Goal: Task Accomplishment & Management: Use online tool/utility

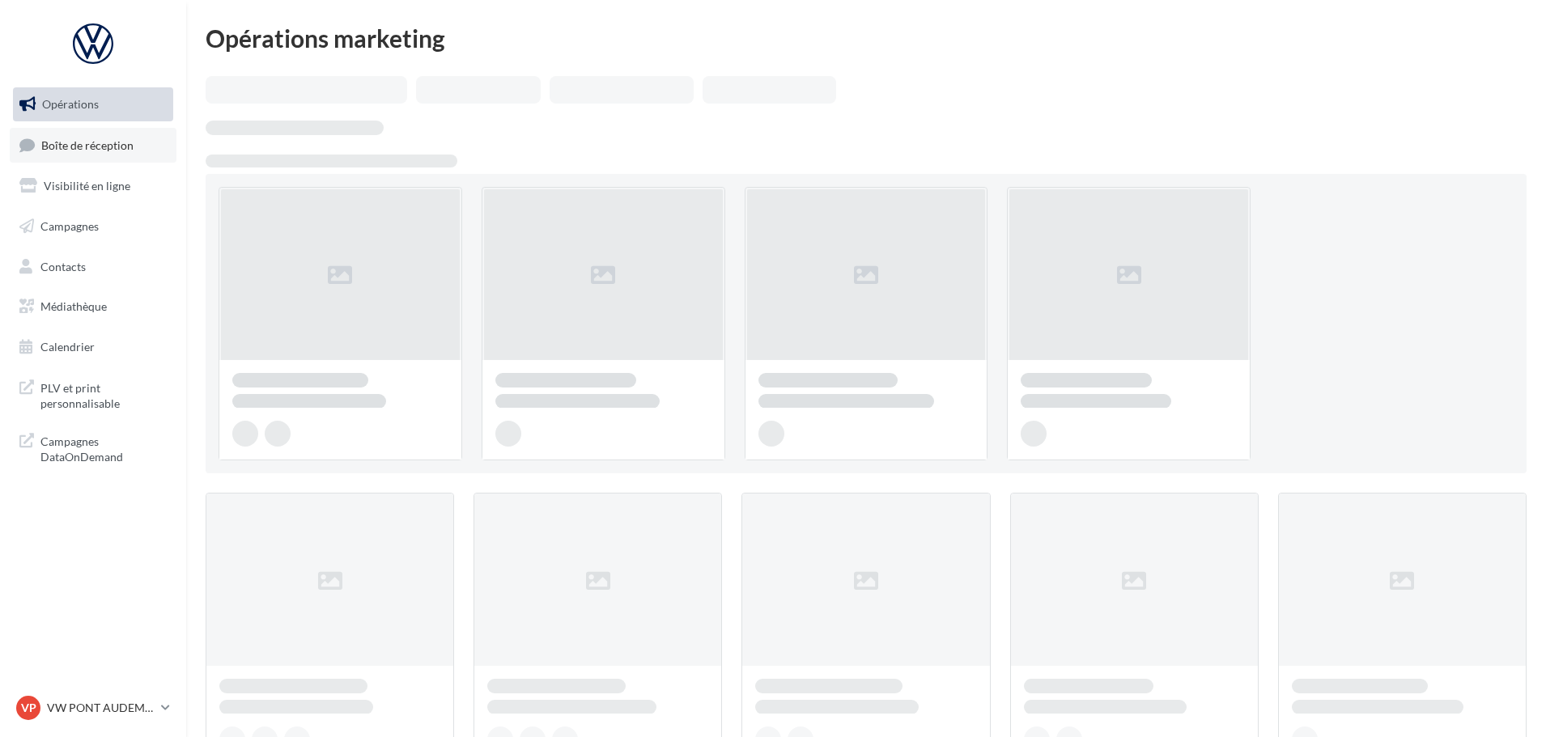
click at [95, 143] on span "Boîte de réception" at bounding box center [87, 145] width 92 height 14
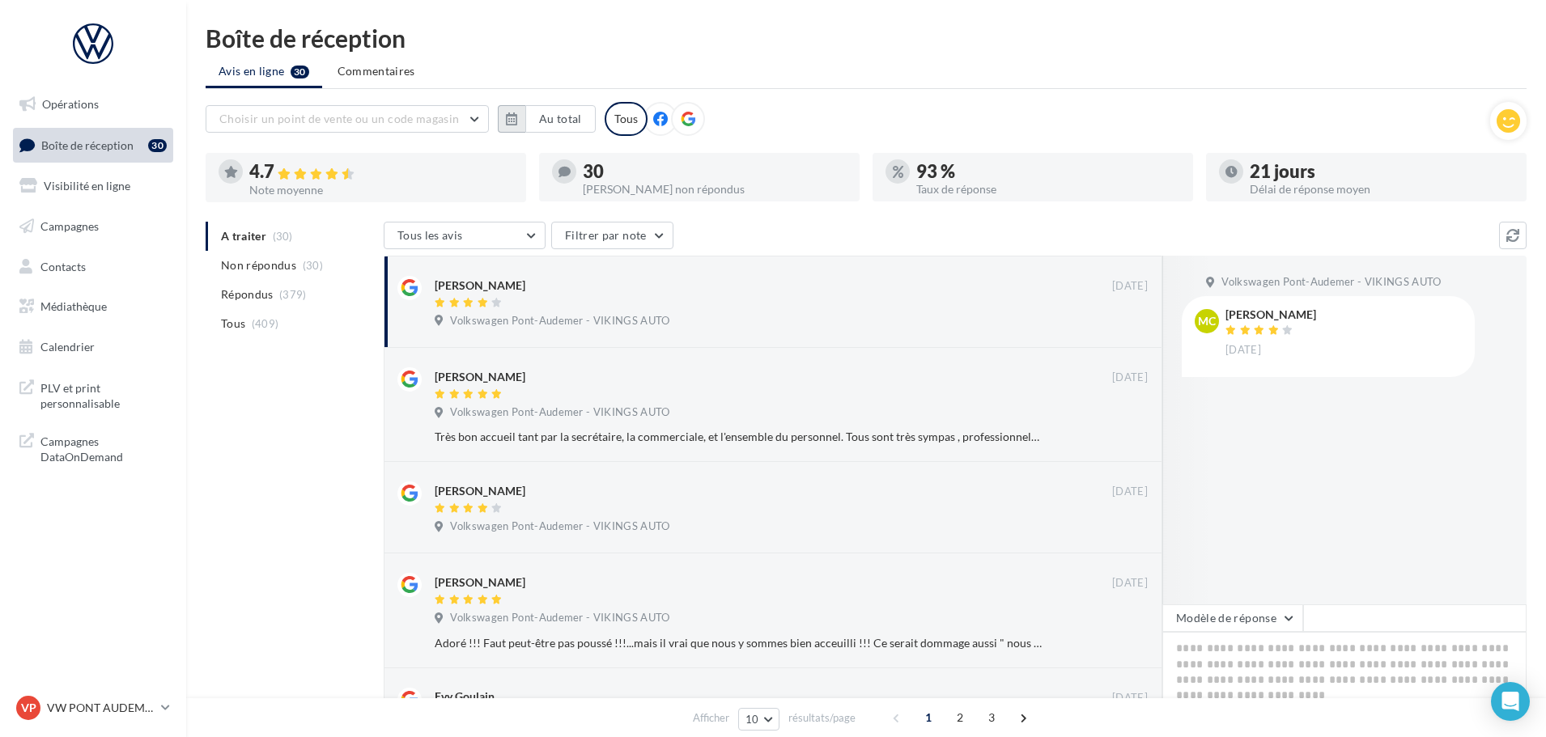
click at [502, 118] on button "button" at bounding box center [512, 119] width 28 height 28
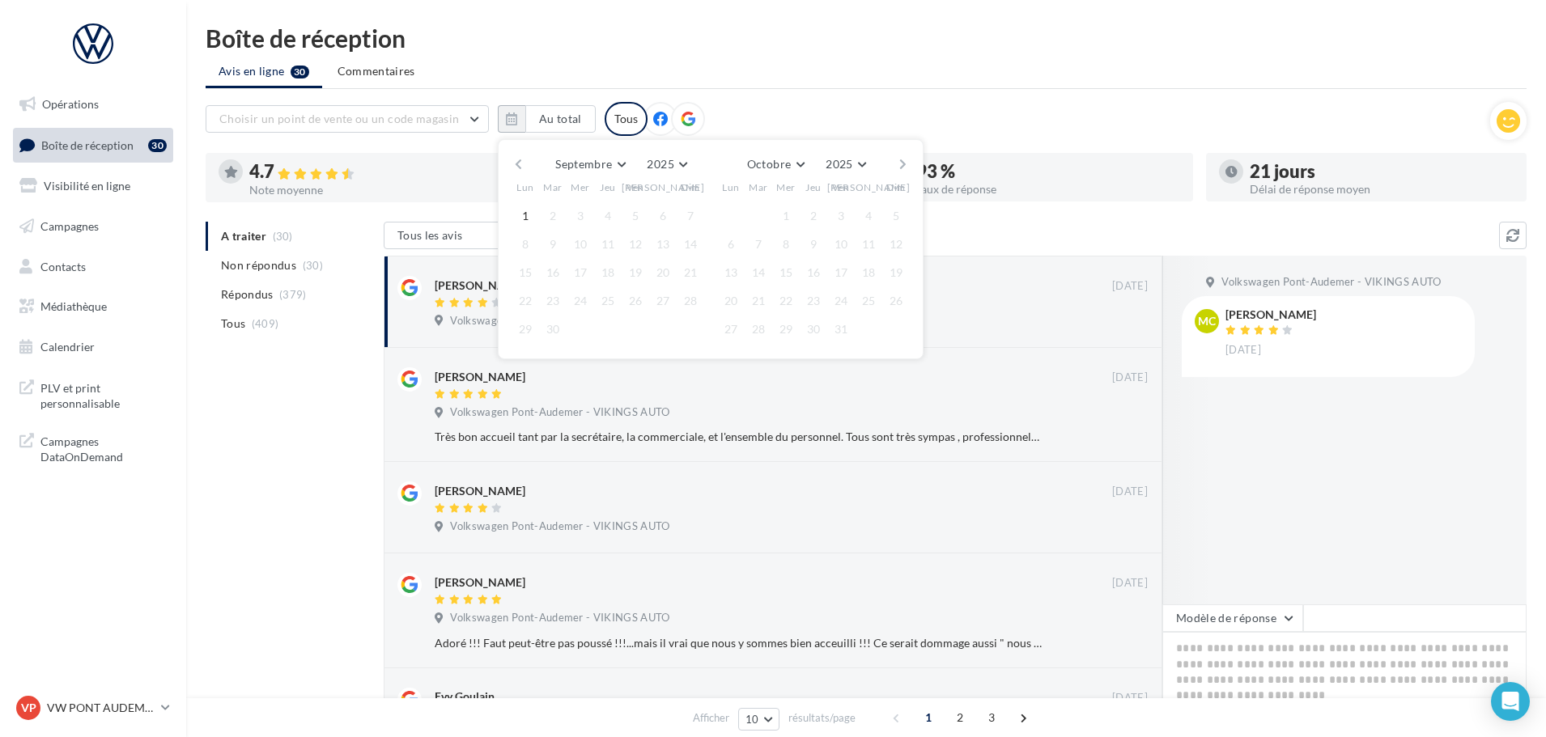
click at [519, 165] on button "button" at bounding box center [519, 164] width 14 height 23
click at [638, 218] on button "1" at bounding box center [635, 216] width 24 height 24
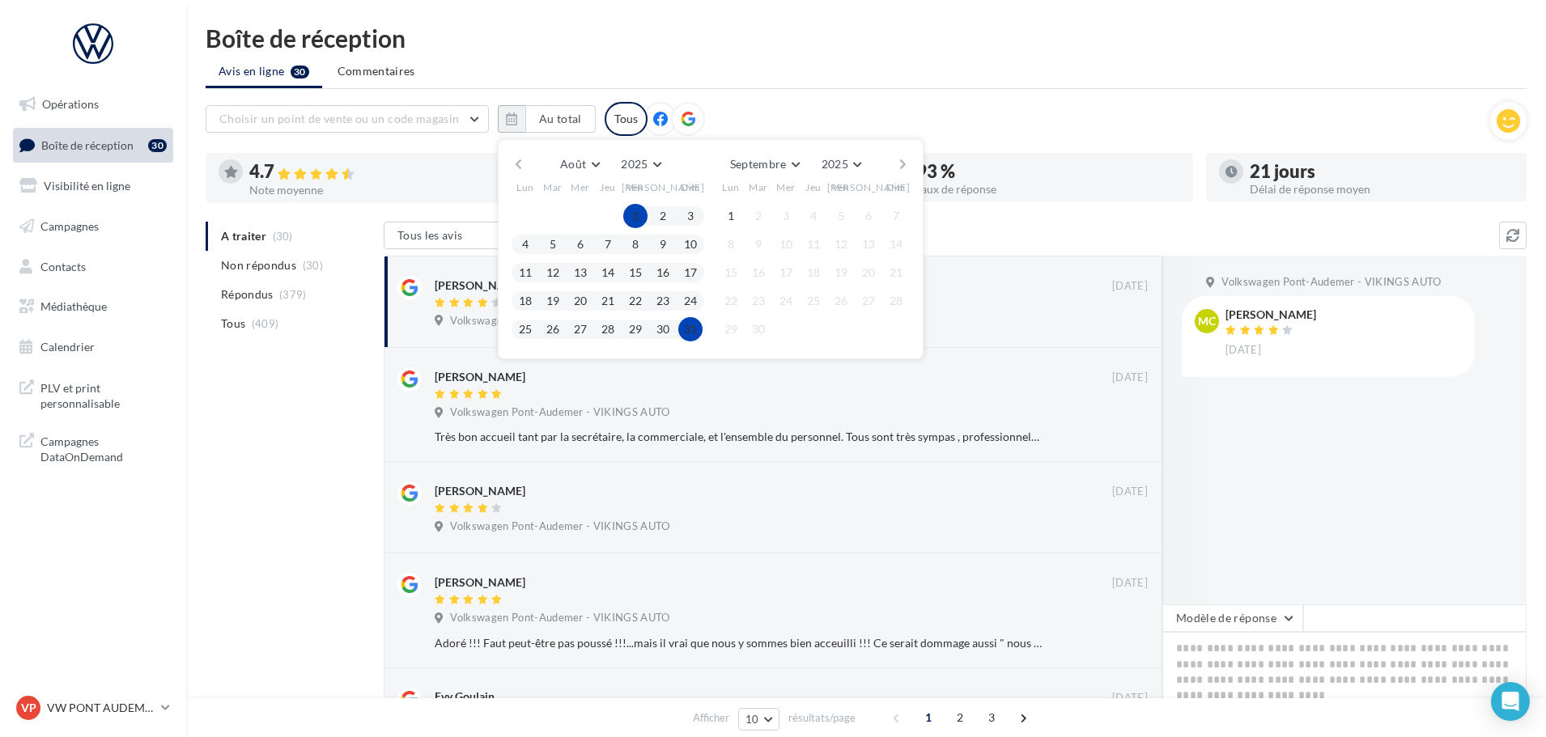
click at [684, 325] on button "31" at bounding box center [690, 329] width 24 height 24
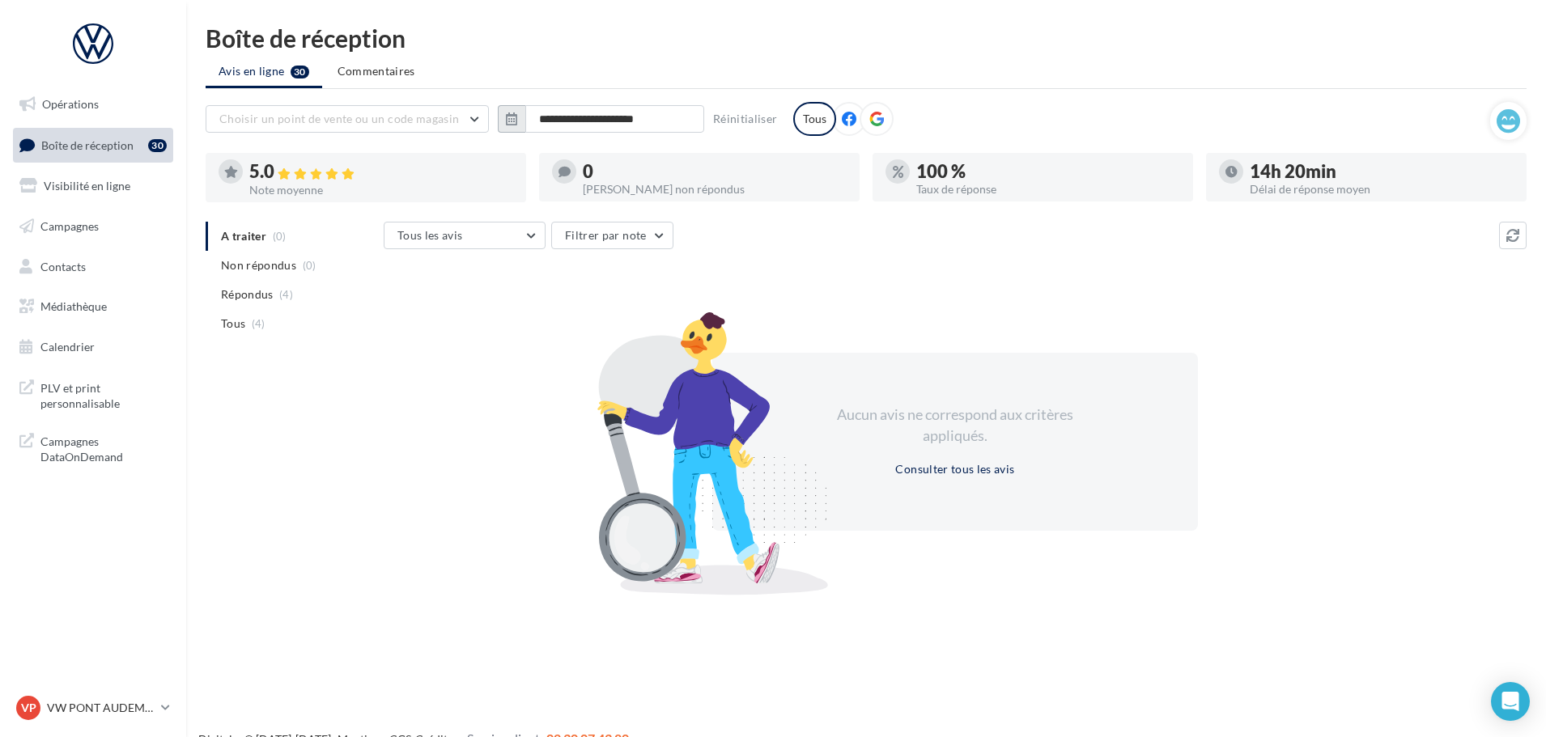
click at [505, 127] on button "button" at bounding box center [512, 119] width 28 height 28
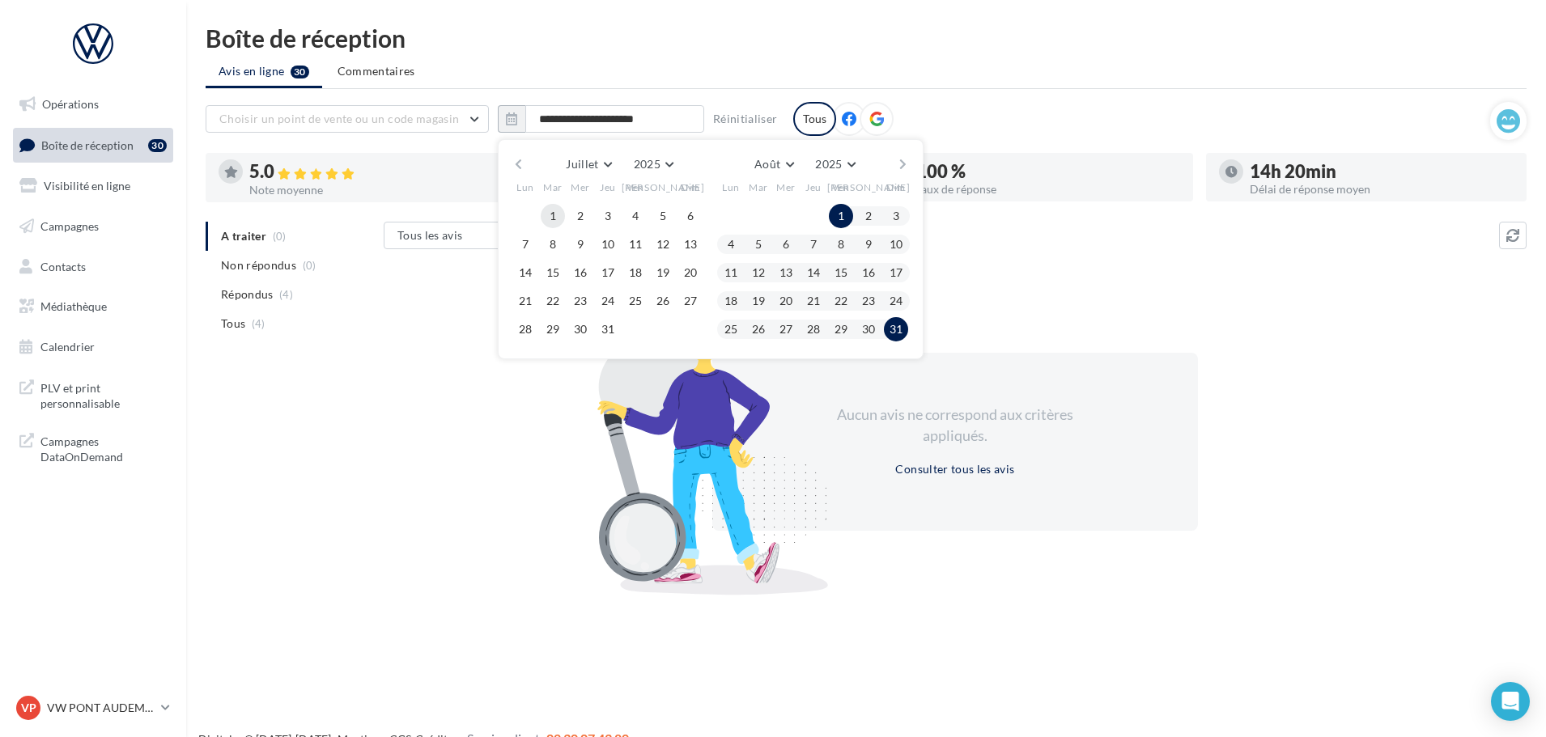
click at [560, 223] on button "1" at bounding box center [553, 216] width 24 height 24
click at [612, 331] on button "31" at bounding box center [608, 329] width 24 height 24
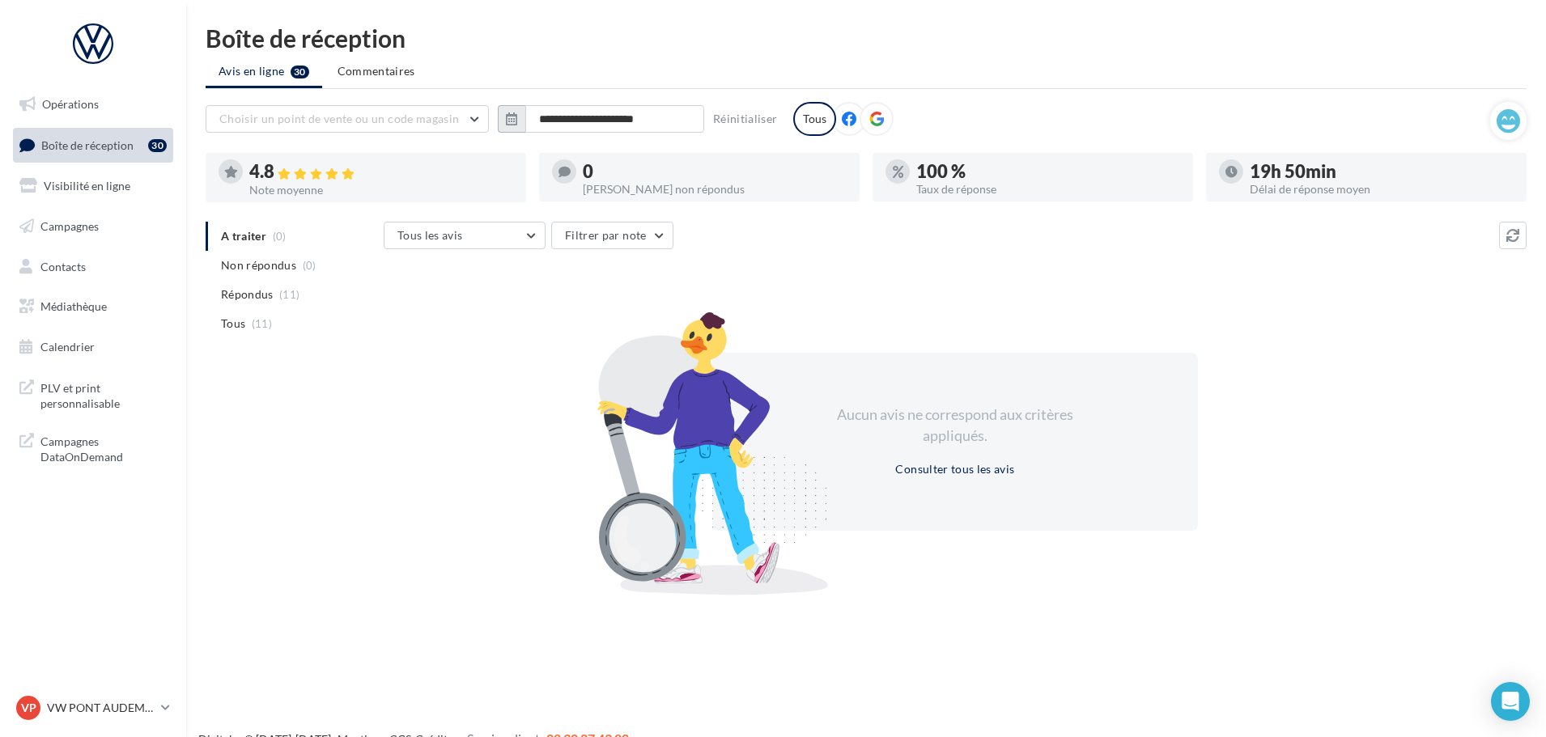
click at [504, 117] on button "button" at bounding box center [512, 119] width 28 height 28
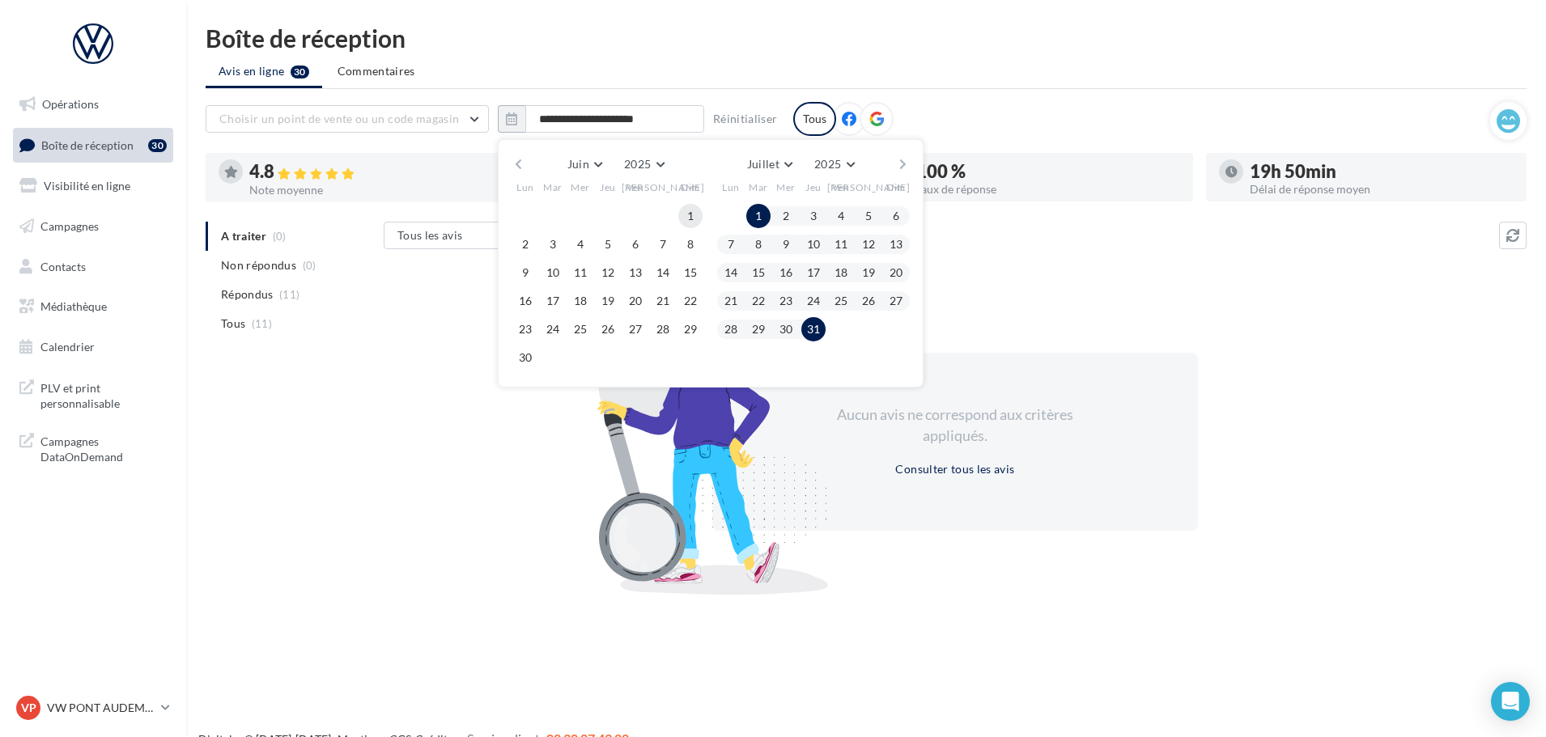
click at [688, 214] on button "1" at bounding box center [690, 216] width 24 height 24
click at [507, 363] on div at bounding box center [518, 357] width 28 height 19
click at [520, 360] on button "30" at bounding box center [525, 358] width 24 height 24
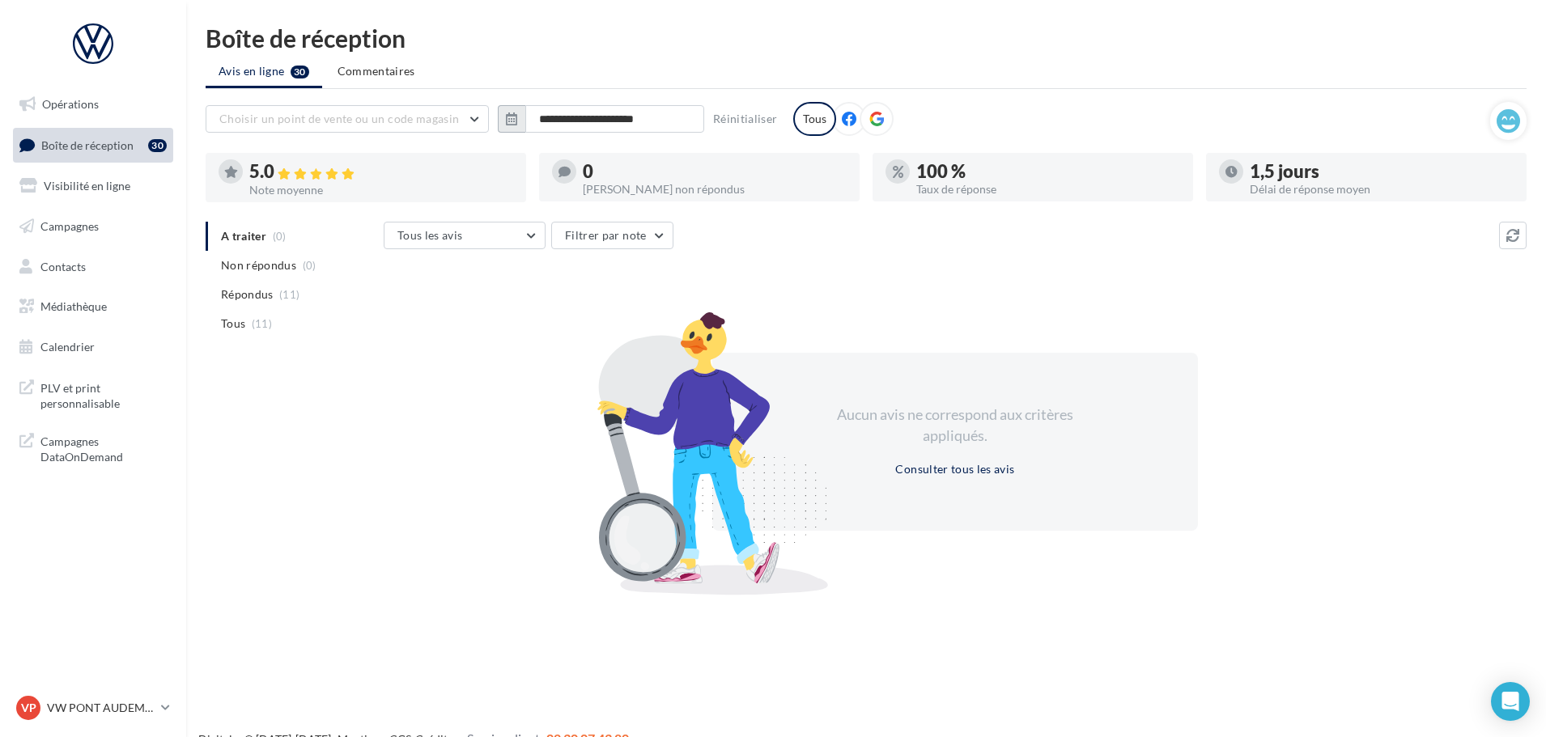
click at [515, 121] on icon "button" at bounding box center [511, 119] width 11 height 13
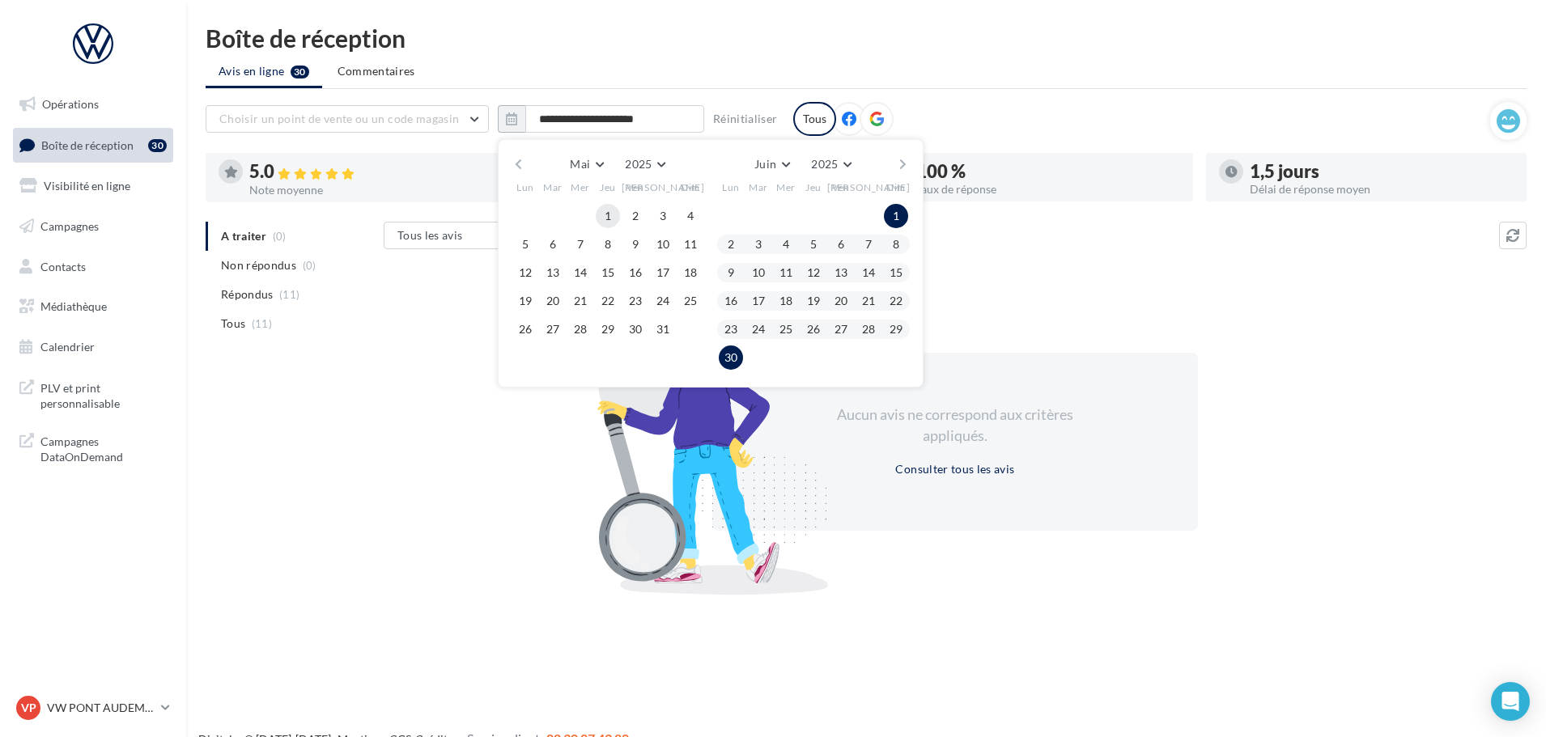
click at [608, 220] on button "1" at bounding box center [608, 216] width 24 height 24
click at [665, 334] on button "31" at bounding box center [663, 329] width 24 height 24
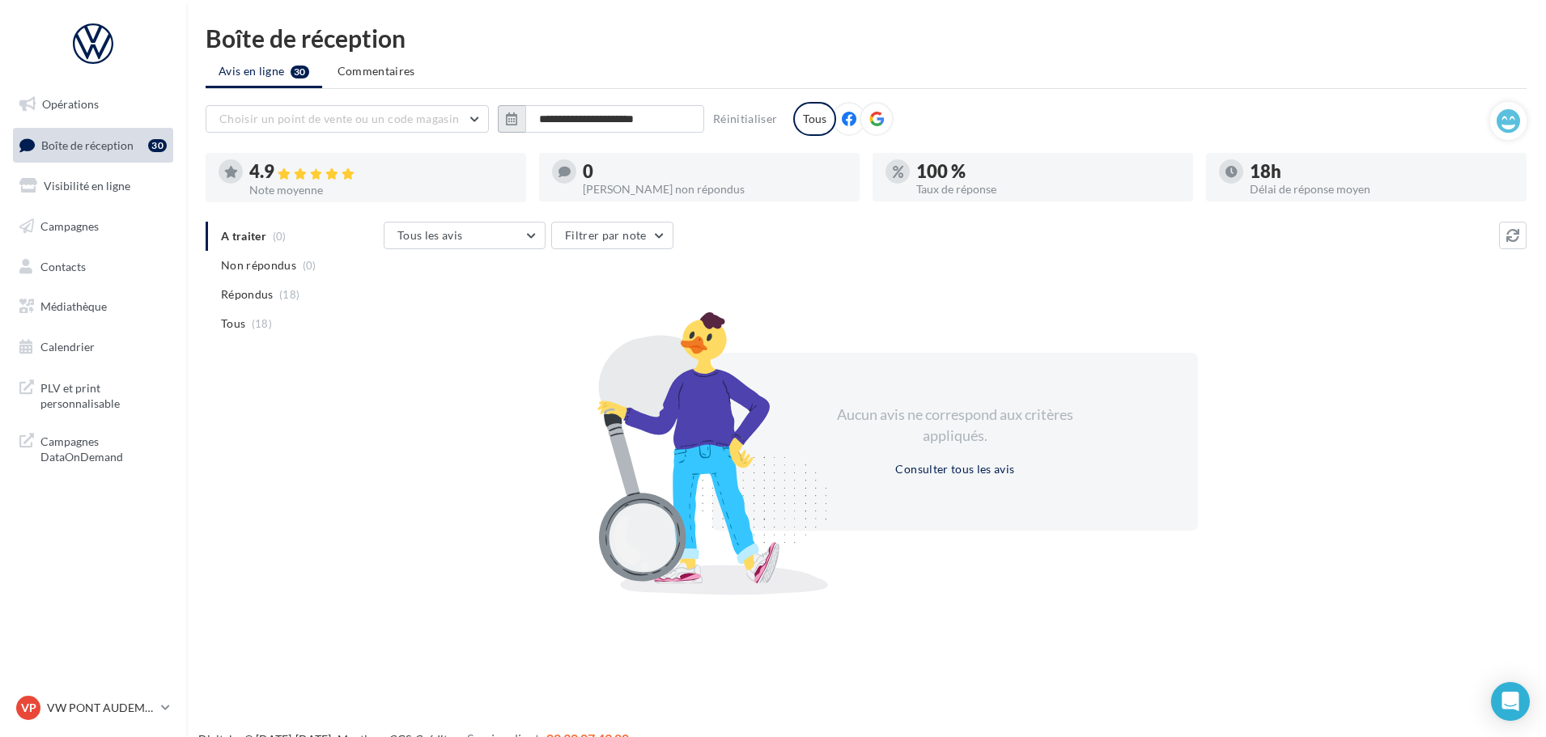
click at [520, 130] on button "button" at bounding box center [512, 119] width 28 height 28
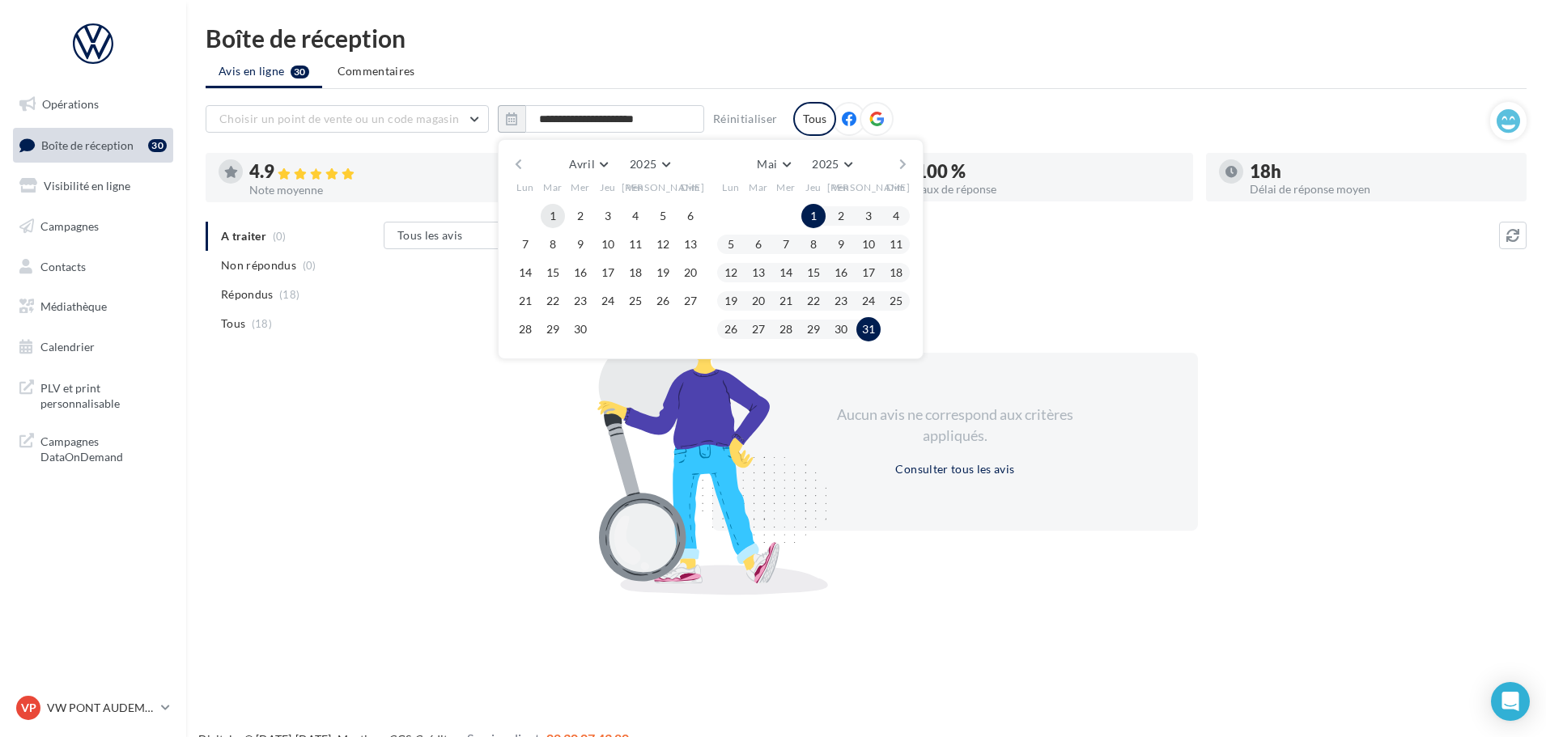
click at [554, 215] on button "1" at bounding box center [553, 216] width 24 height 24
click at [581, 329] on button "30" at bounding box center [580, 329] width 24 height 24
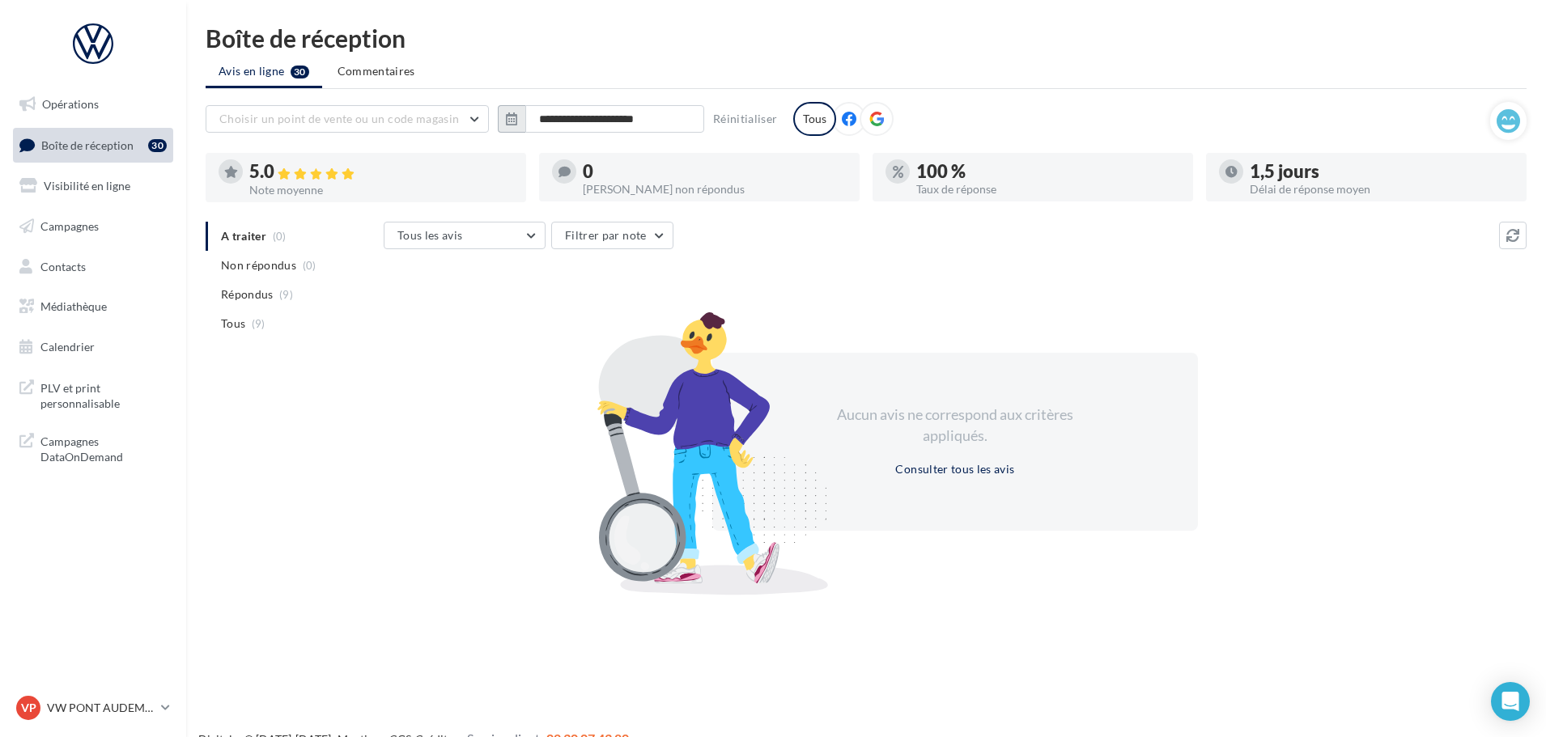
click at [505, 123] on button "button" at bounding box center [512, 119] width 28 height 28
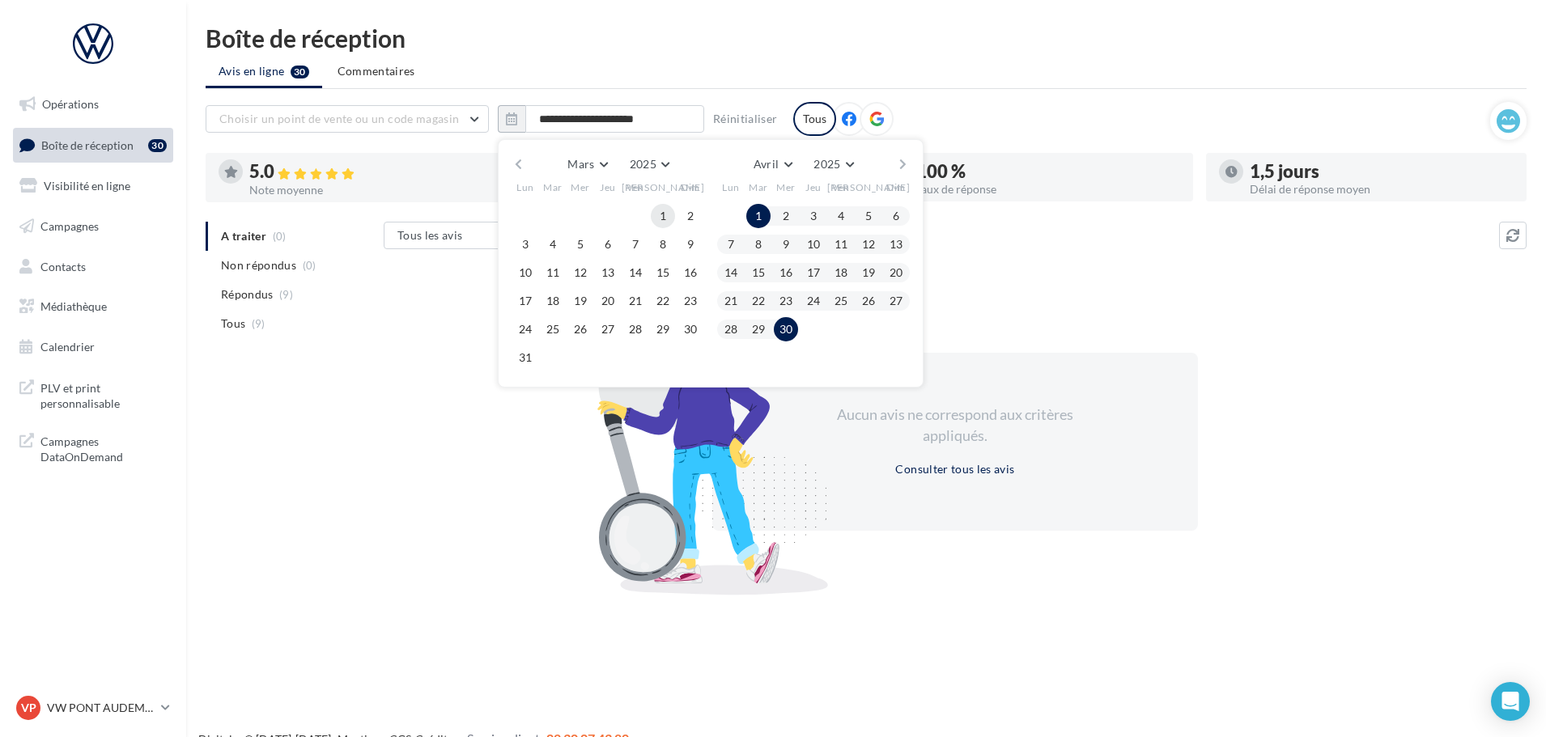
click at [654, 214] on button "1" at bounding box center [663, 216] width 24 height 24
click at [516, 354] on button "31" at bounding box center [525, 358] width 24 height 24
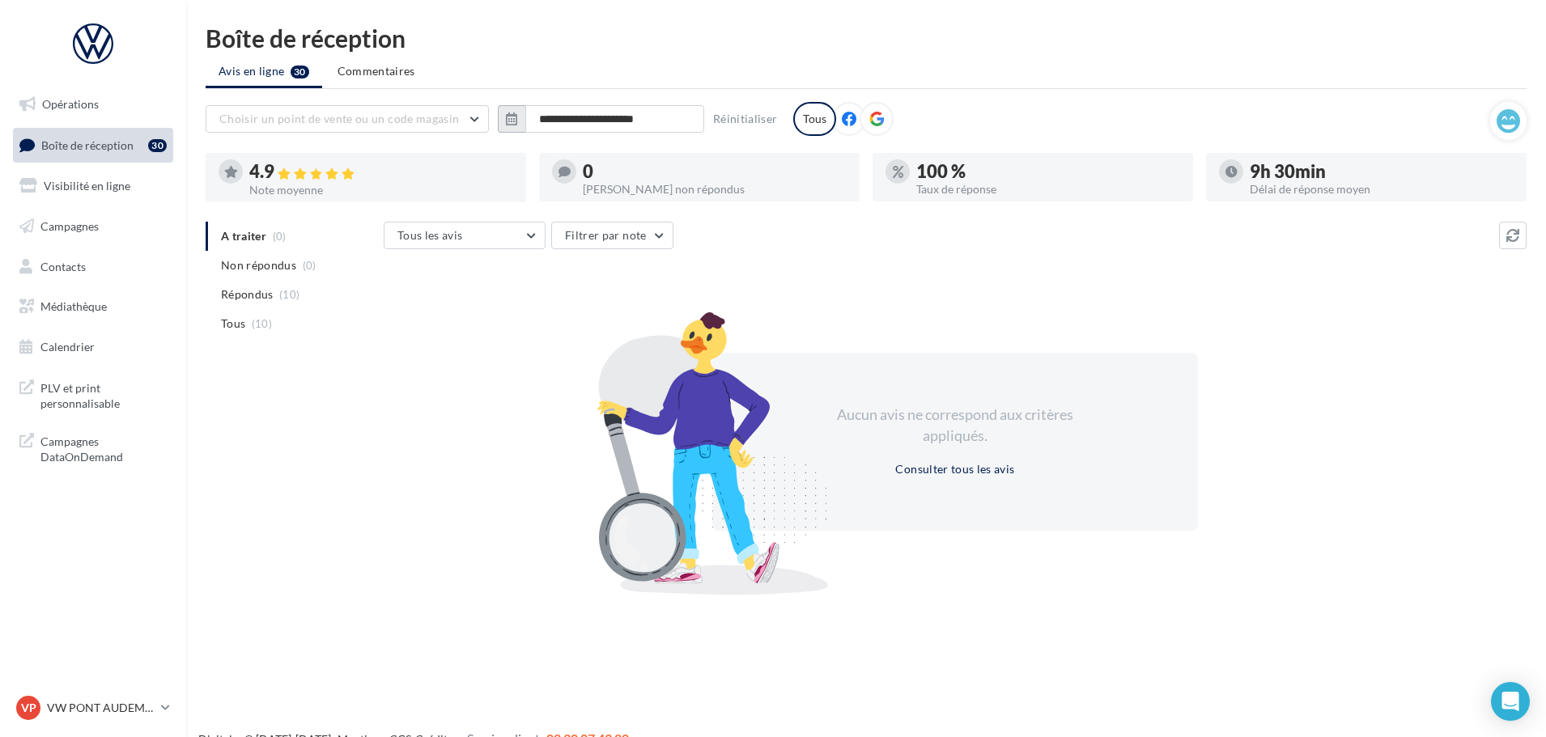
click at [516, 116] on icon "button" at bounding box center [511, 119] width 11 height 13
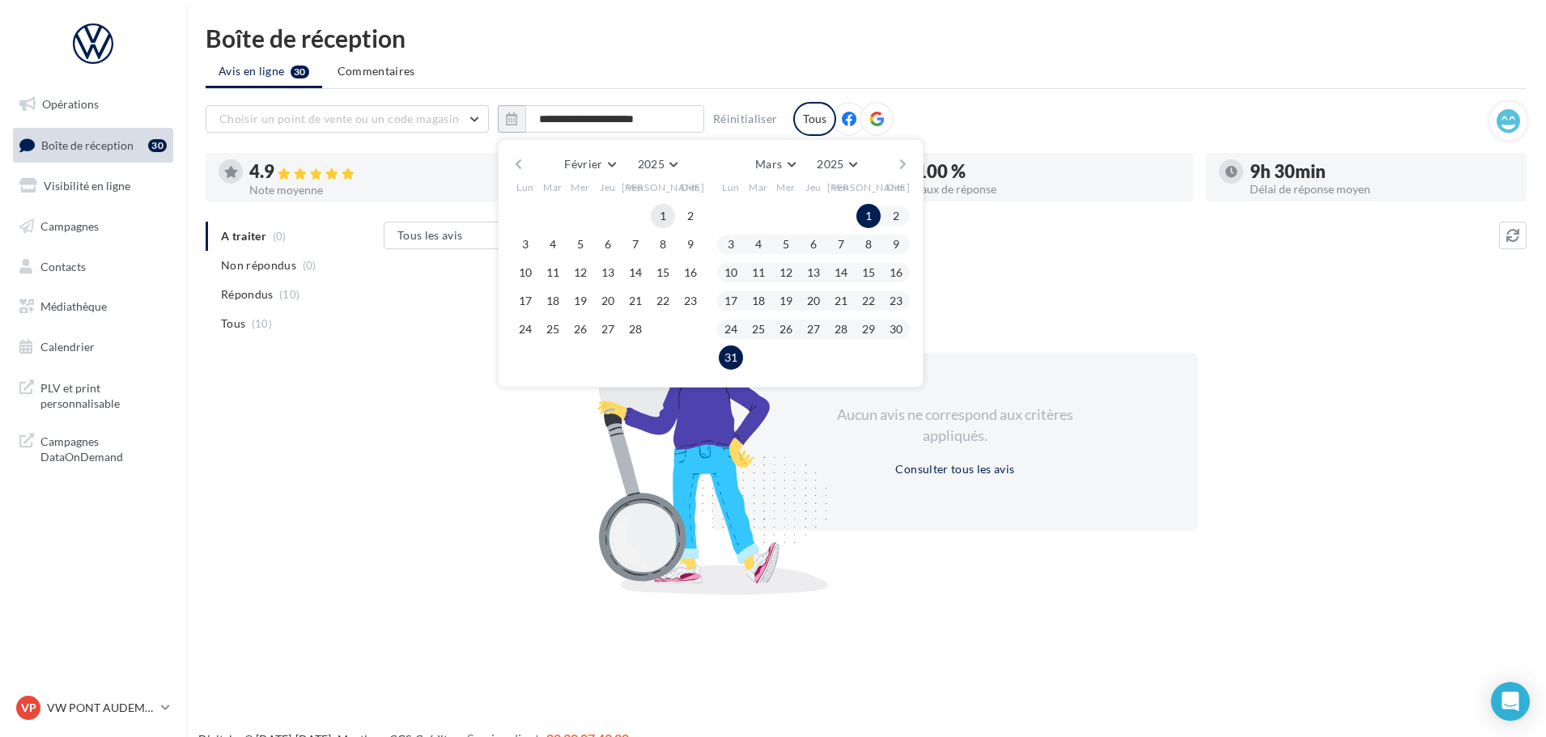
click at [651, 217] on button "1" at bounding box center [663, 216] width 24 height 24
click at [633, 332] on button "28" at bounding box center [635, 329] width 24 height 24
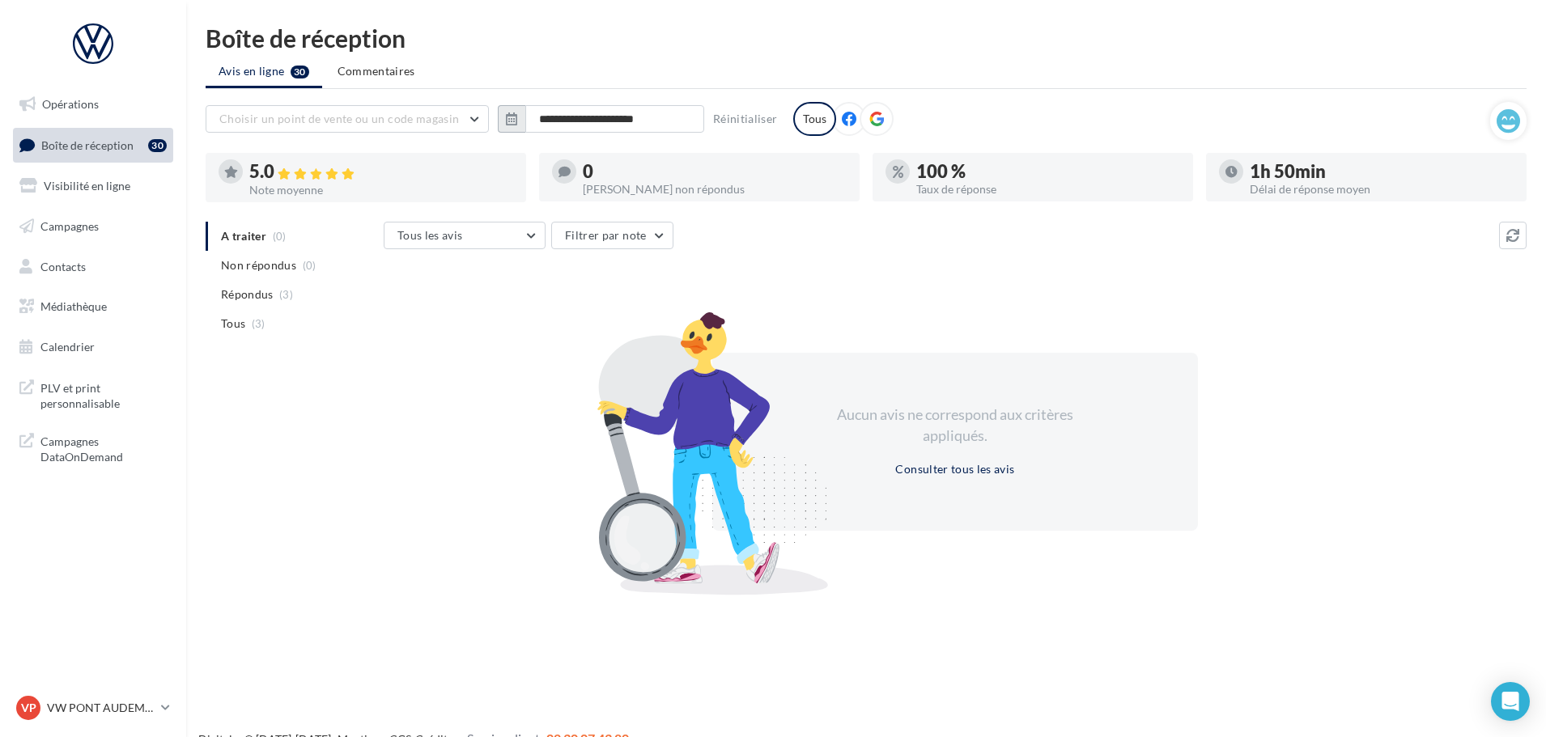
click at [518, 114] on button "button" at bounding box center [512, 119] width 28 height 28
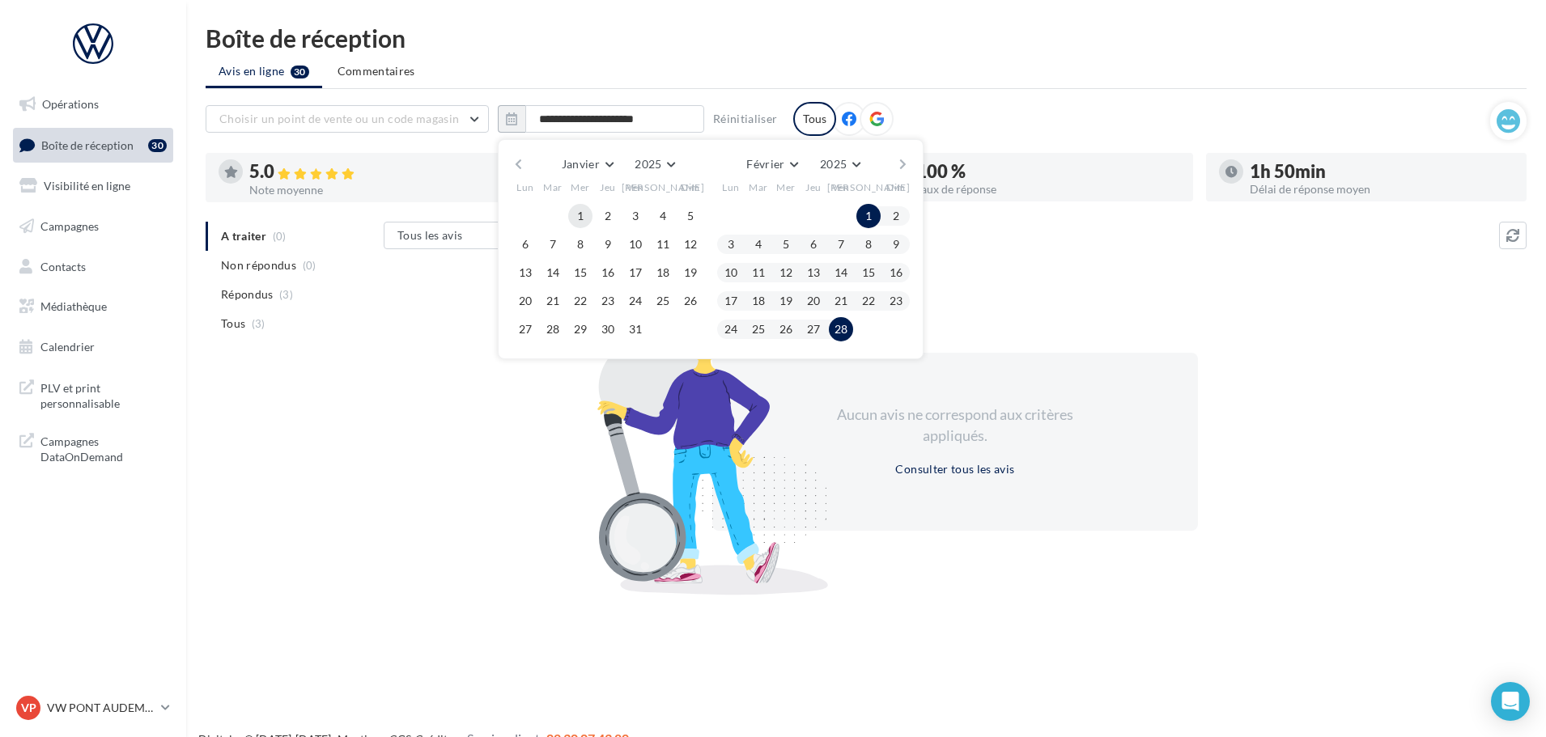
click at [580, 212] on button "1" at bounding box center [580, 216] width 24 height 24
click at [635, 331] on button "31" at bounding box center [635, 329] width 24 height 24
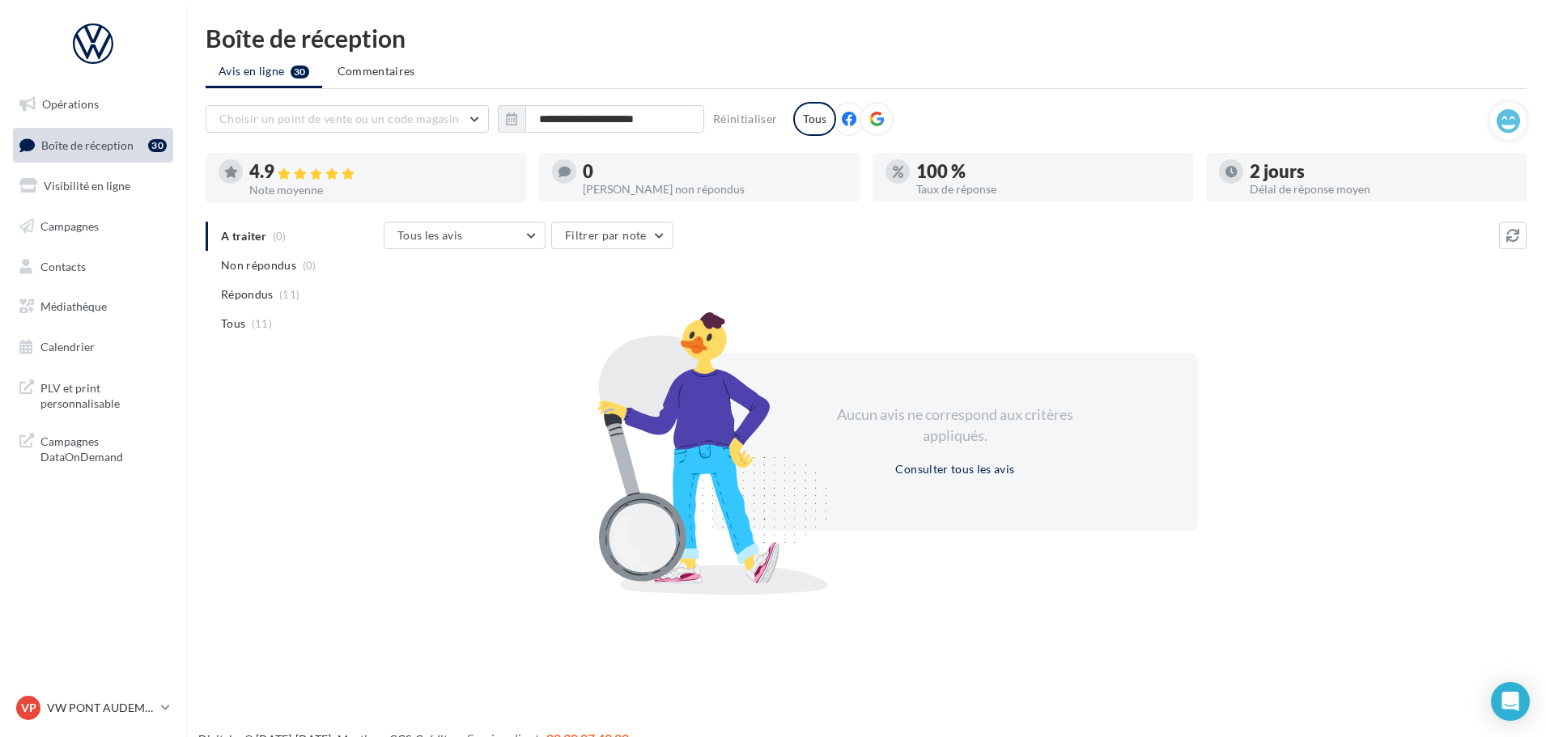
click at [743, 108] on div "**********" at bounding box center [641, 119] width 287 height 28
click at [750, 124] on button "Réinitialiser" at bounding box center [746, 118] width 78 height 19
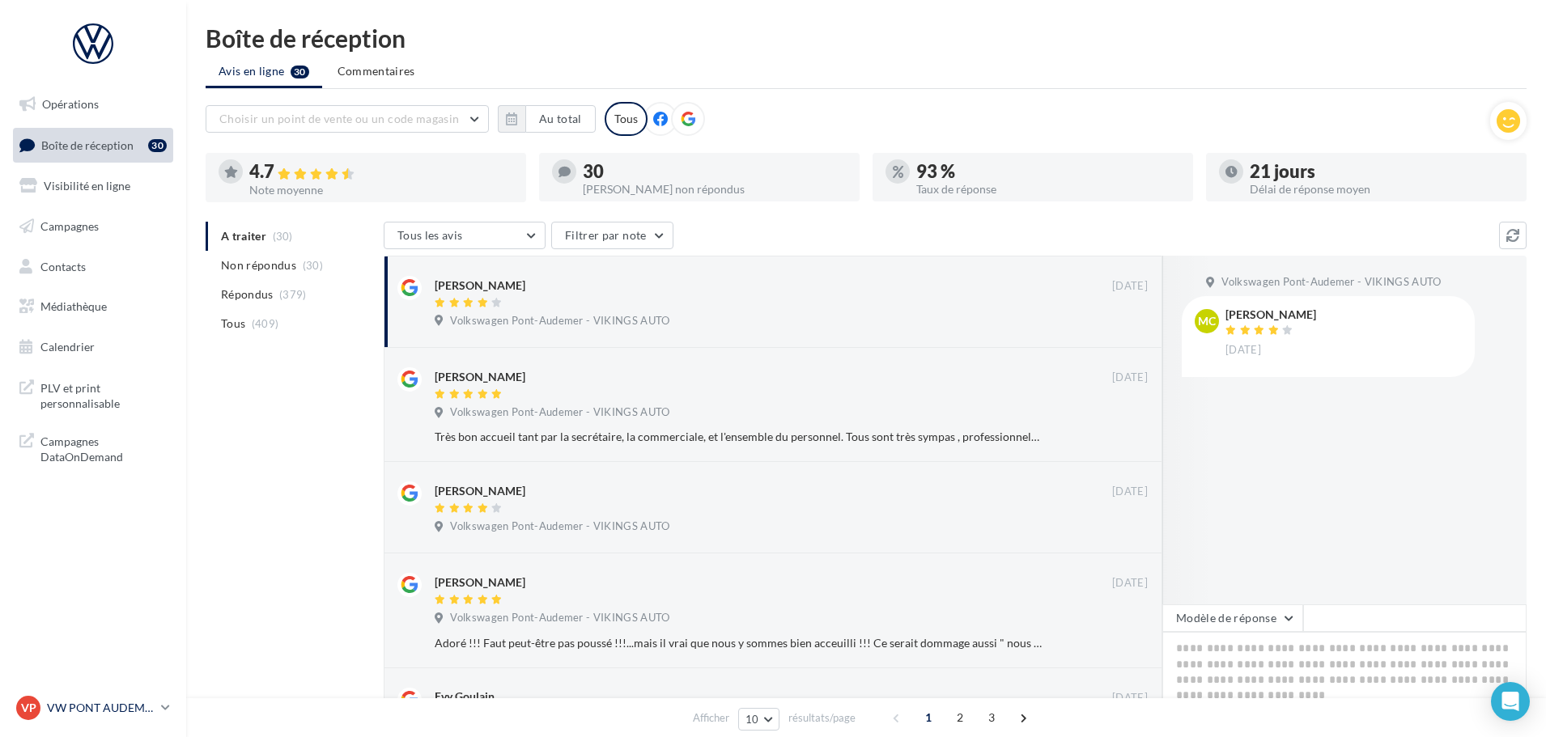
click at [98, 703] on p "VW PONT AUDEMER" at bounding box center [101, 708] width 108 height 16
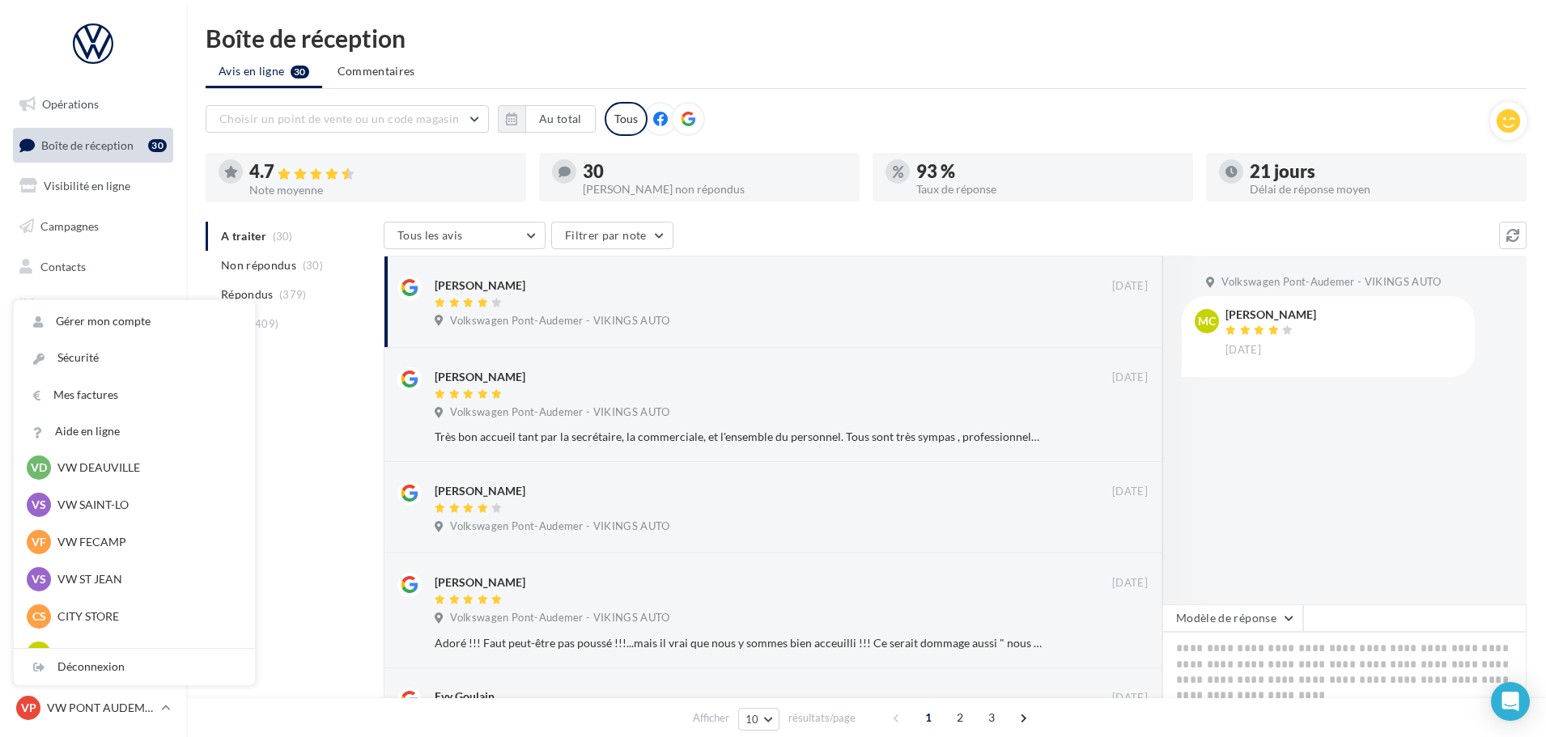
scroll to position [243, 0]
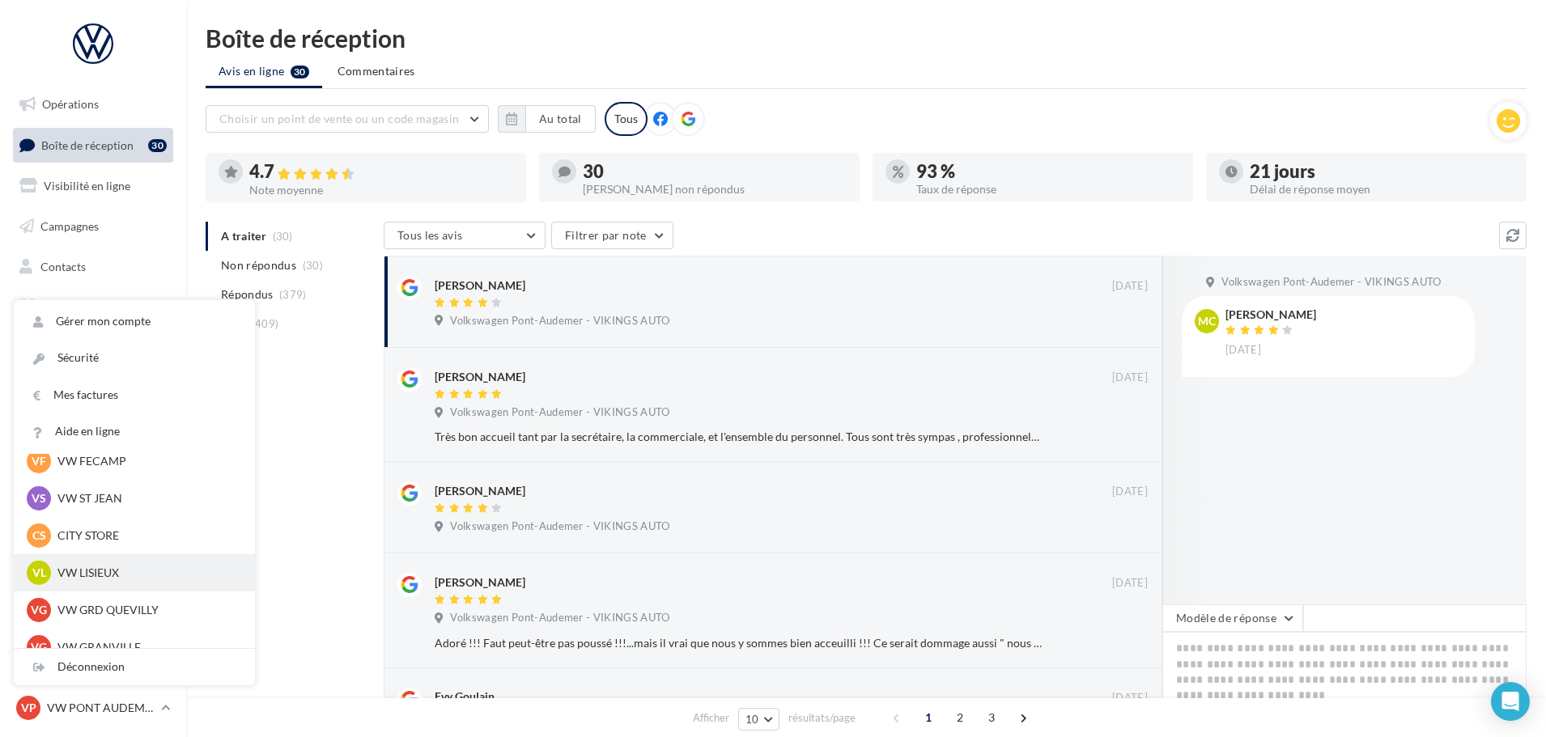
click at [96, 564] on div "VL VW LISIEUX vw-lis-vau" at bounding box center [134, 573] width 215 height 24
